Goal: Task Accomplishment & Management: Manage account settings

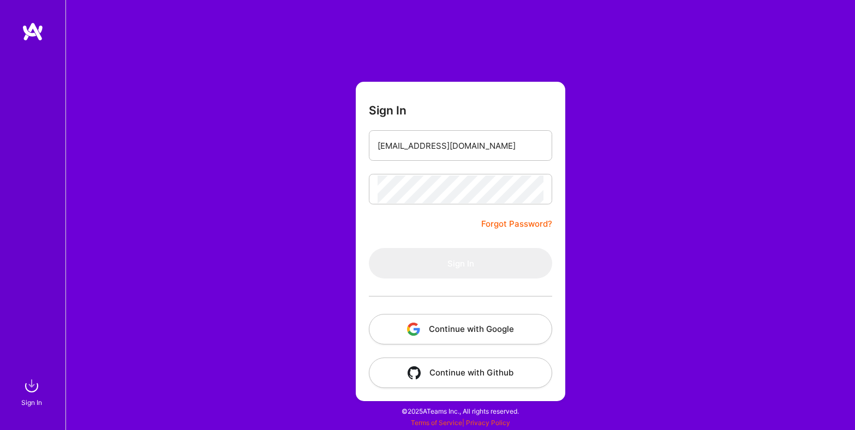
type input "[EMAIL_ADDRESS][DOMAIN_NAME]"
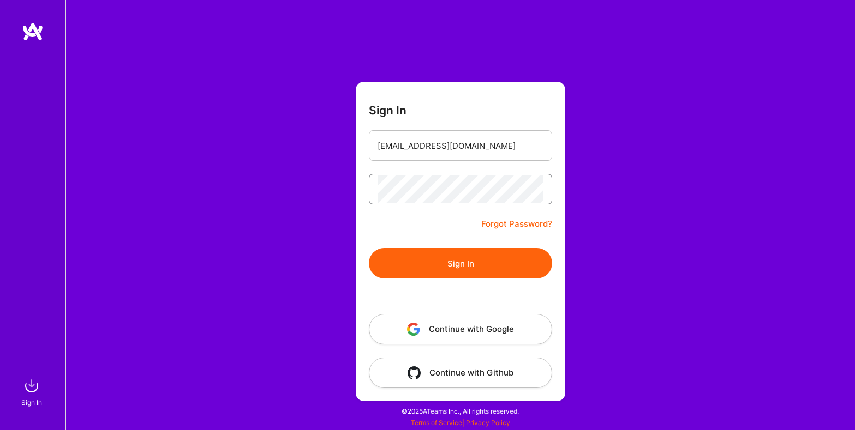
click at [369, 248] on button "Sign In" at bounding box center [460, 263] width 183 height 31
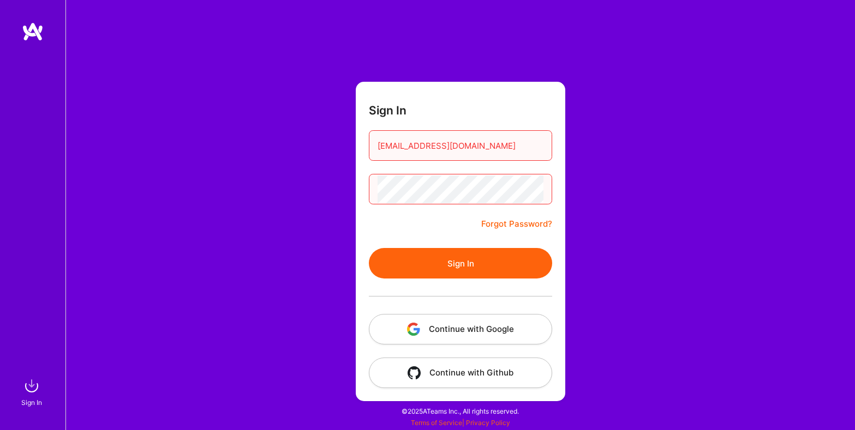
click at [369, 248] on button "Sign In" at bounding box center [460, 263] width 183 height 31
click at [525, 224] on link "Forgot Password?" at bounding box center [516, 224] width 71 height 13
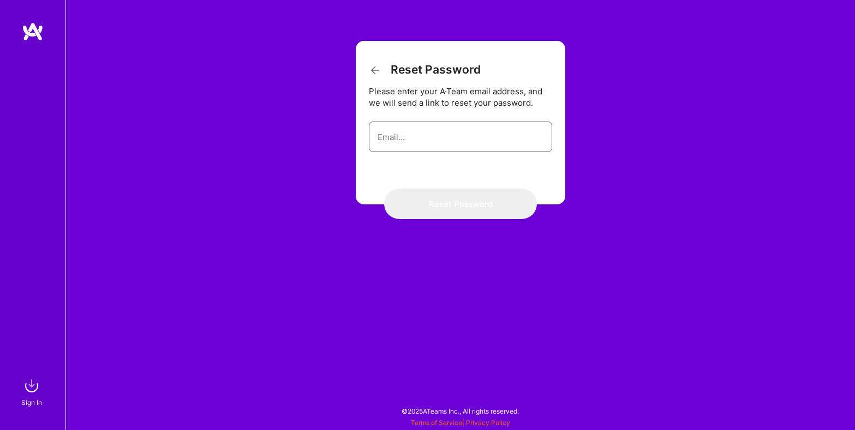
click at [456, 131] on input "email" at bounding box center [461, 137] width 166 height 28
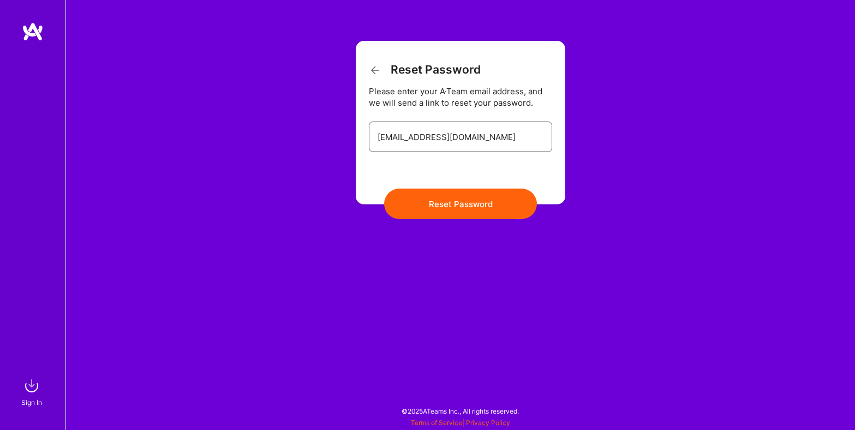
type input "[EMAIL_ADDRESS][DOMAIN_NAME]"
click at [453, 206] on button "Reset Password" at bounding box center [460, 204] width 153 height 31
click at [373, 66] on icon at bounding box center [375, 70] width 13 height 13
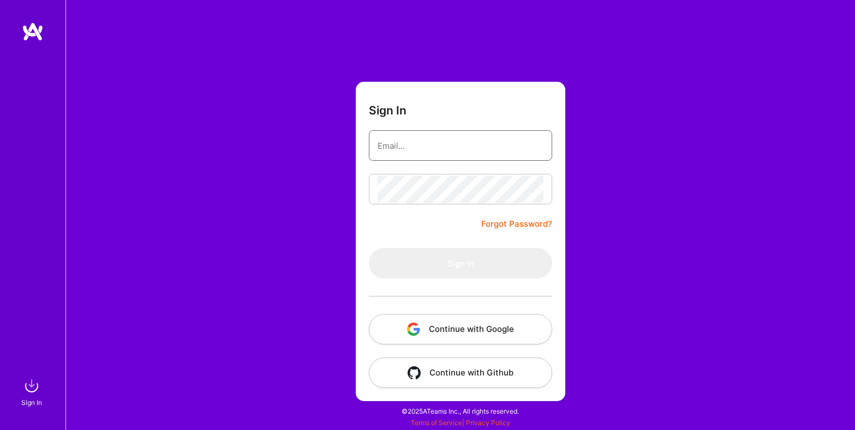
click at [409, 147] on input "email" at bounding box center [461, 146] width 166 height 28
type input "[EMAIL_ADDRESS][DOMAIN_NAME]"
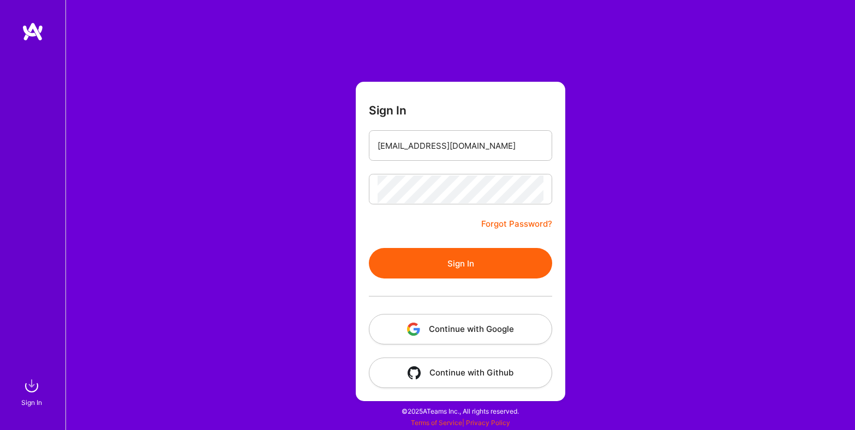
click at [457, 262] on button "Sign In" at bounding box center [460, 263] width 183 height 31
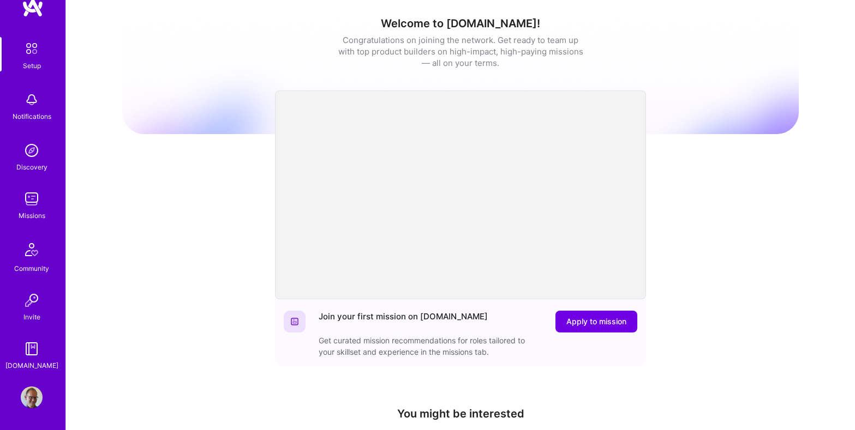
scroll to position [23, 0]
click at [33, 58] on img at bounding box center [31, 49] width 23 height 23
click at [31, 3] on img at bounding box center [33, 8] width 22 height 20
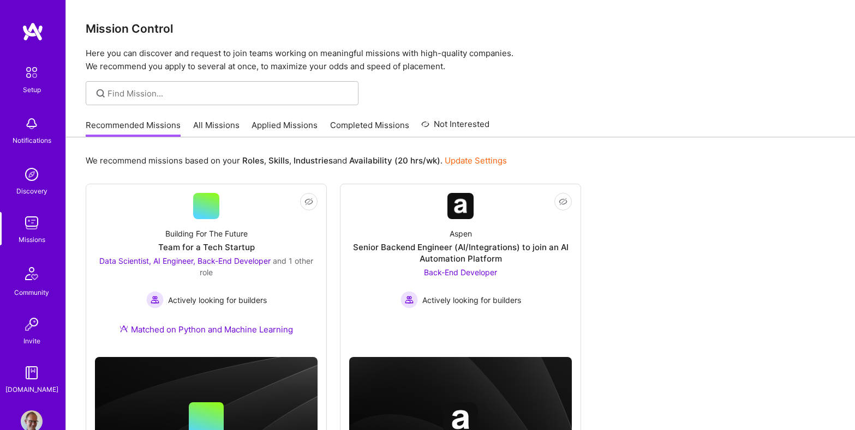
click at [33, 74] on img at bounding box center [31, 72] width 23 height 23
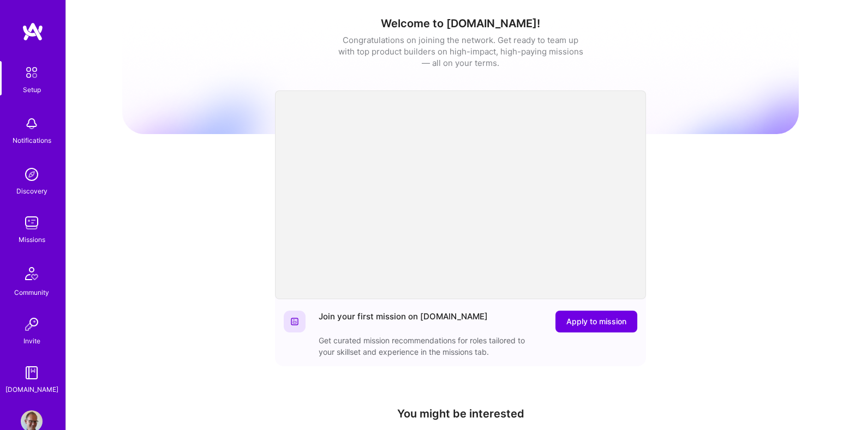
click at [33, 129] on img at bounding box center [32, 124] width 22 height 22
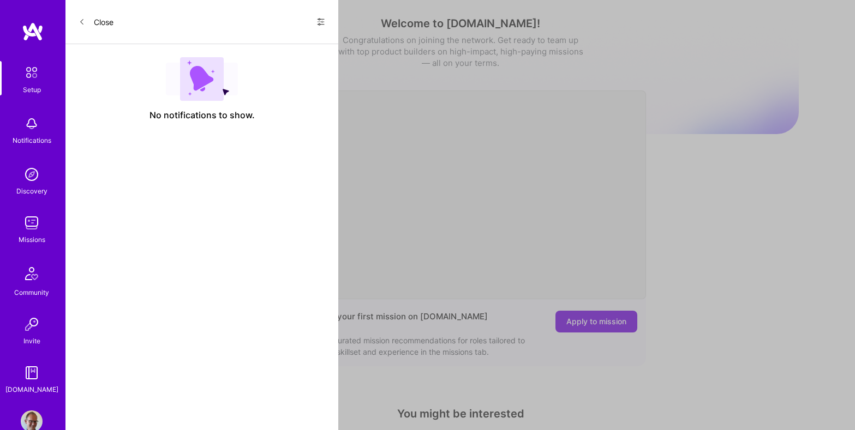
scroll to position [24, 0]
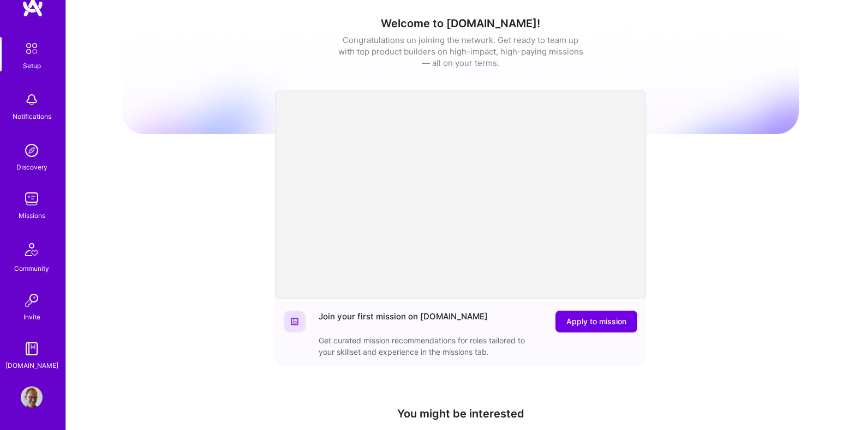
click at [32, 398] on img at bounding box center [32, 398] width 22 height 22
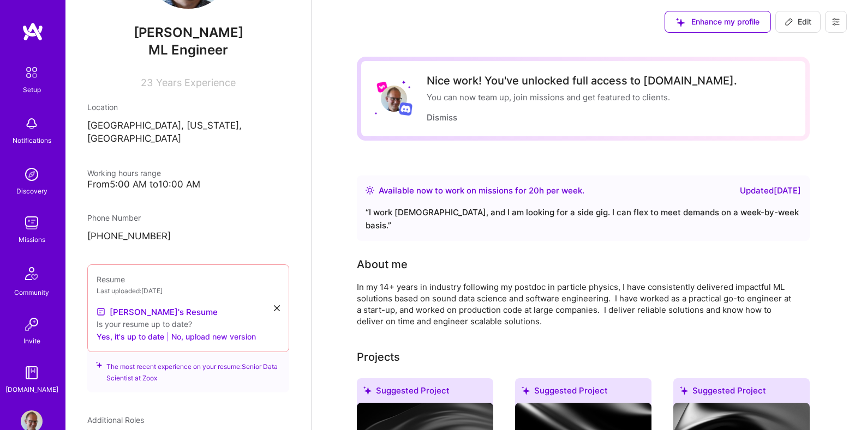
click at [213, 330] on button "No, upload new version" at bounding box center [213, 336] width 85 height 13
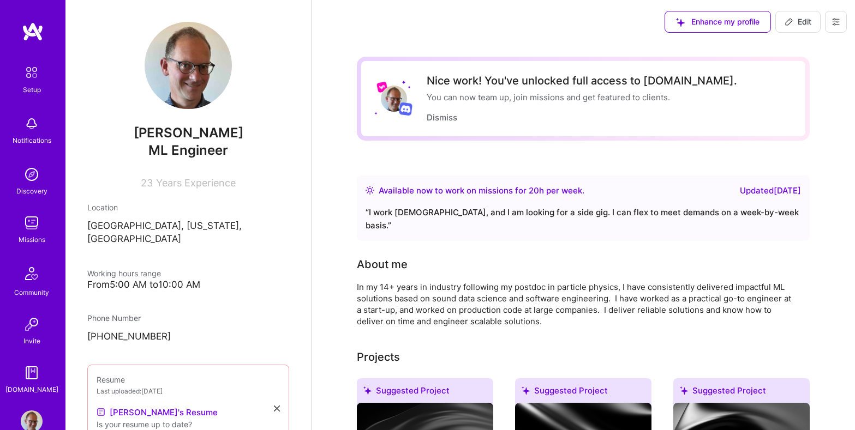
click at [806, 26] on span "Edit" at bounding box center [798, 21] width 27 height 11
select select "US"
select select "Right Now"
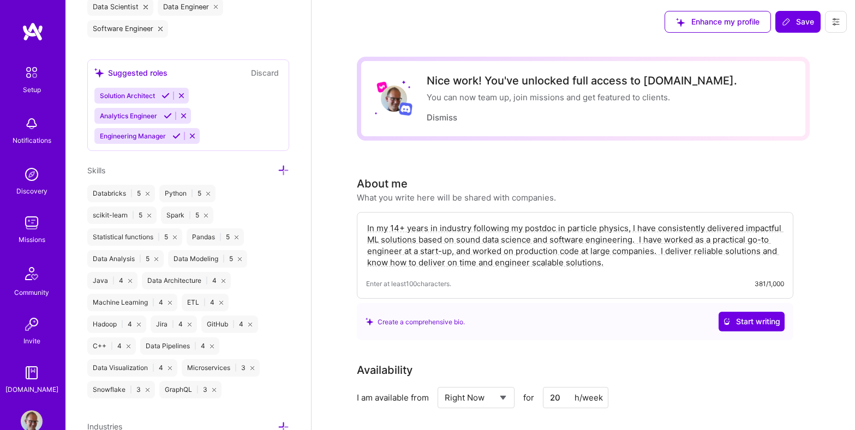
scroll to position [854, 0]
click at [33, 39] on img at bounding box center [33, 32] width 22 height 20
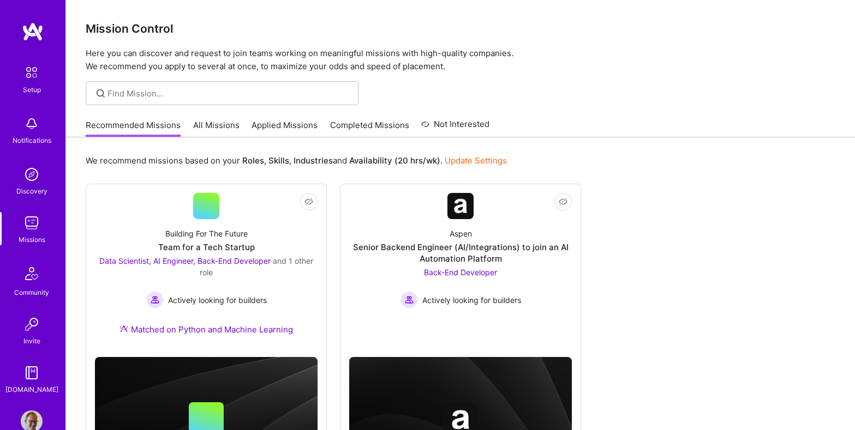
click at [216, 124] on link "All Missions" at bounding box center [216, 128] width 46 height 18
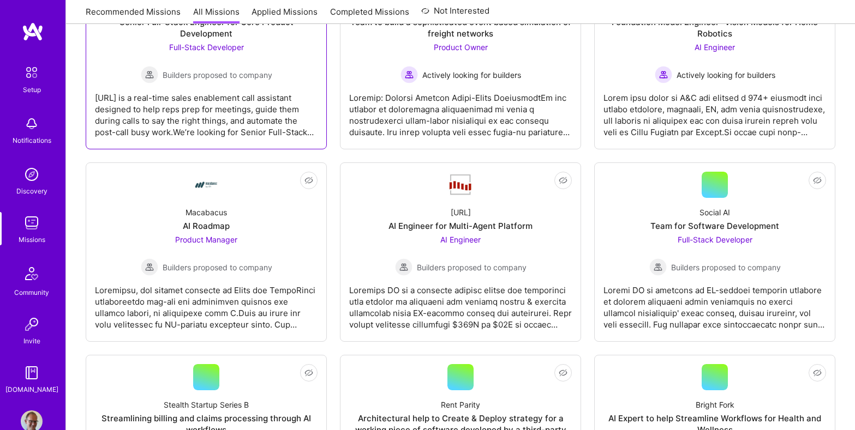
scroll to position [1457, 0]
